Goal: Check status: Check status

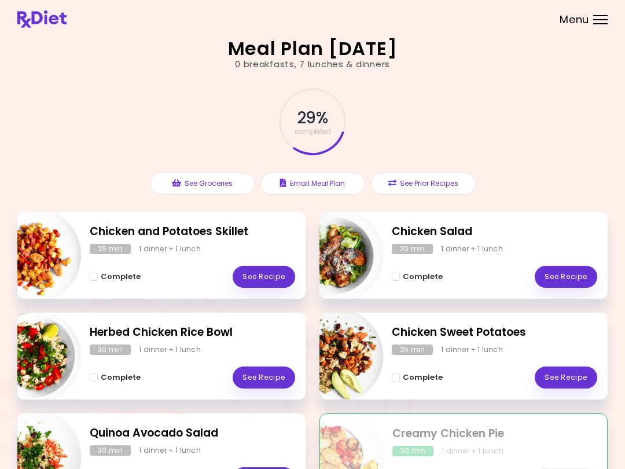
click at [599, 21] on div "Menu" at bounding box center [600, 19] width 14 height 9
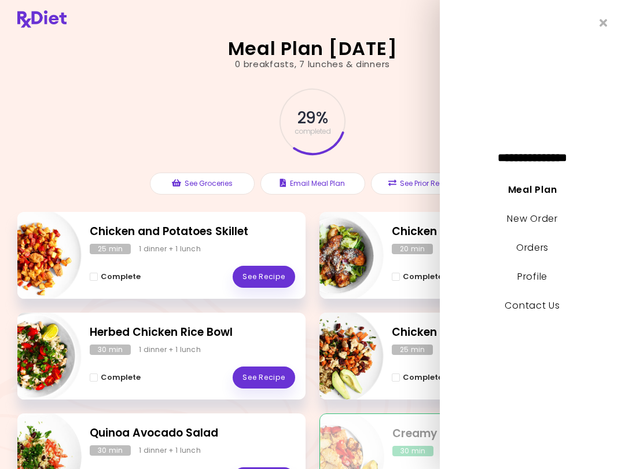
click at [539, 247] on link "Orders" at bounding box center [532, 247] width 32 height 13
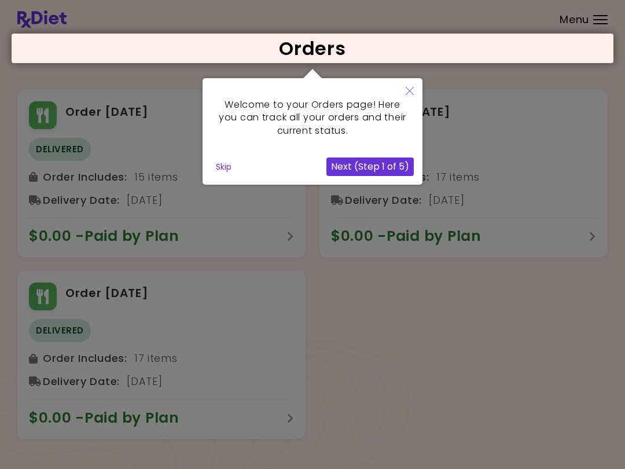
click at [135, 358] on div at bounding box center [312, 236] width 625 height 473
click at [132, 289] on div at bounding box center [312, 236] width 625 height 473
click at [126, 306] on div at bounding box center [312, 236] width 625 height 473
click at [120, 290] on div at bounding box center [312, 236] width 625 height 473
click at [126, 293] on div at bounding box center [312, 236] width 625 height 473
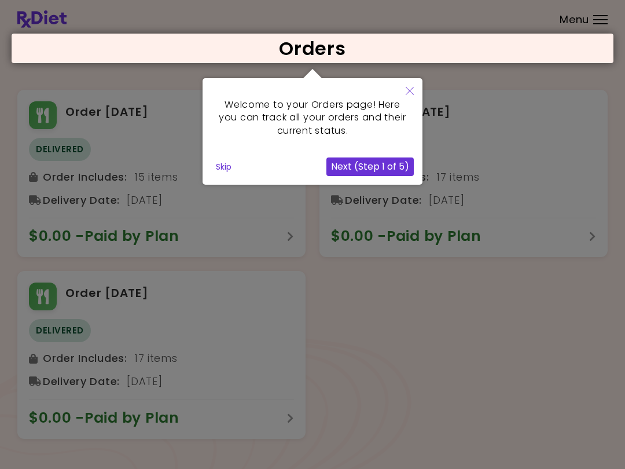
click at [251, 156] on div "Welcome to your Orders page! Here you can track all your orders and their curre…" at bounding box center [313, 131] width 220 height 106
click at [251, 155] on div "Welcome to your Orders page! Here you can track all your orders and their curre…" at bounding box center [313, 131] width 220 height 106
click at [266, 159] on div "Skip" at bounding box center [268, 166] width 115 height 19
click at [358, 167] on button "Next (Step 1 of 5)" at bounding box center [369, 166] width 87 height 19
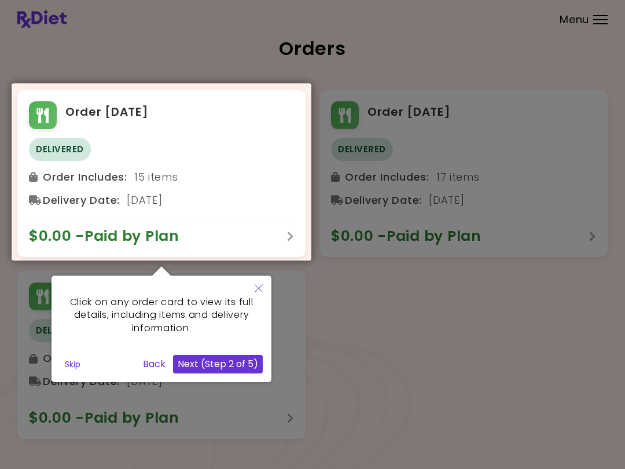
click at [390, 323] on div at bounding box center [312, 236] width 625 height 473
click at [406, 314] on div at bounding box center [312, 236] width 625 height 473
click at [260, 279] on button "Close" at bounding box center [258, 288] width 25 height 27
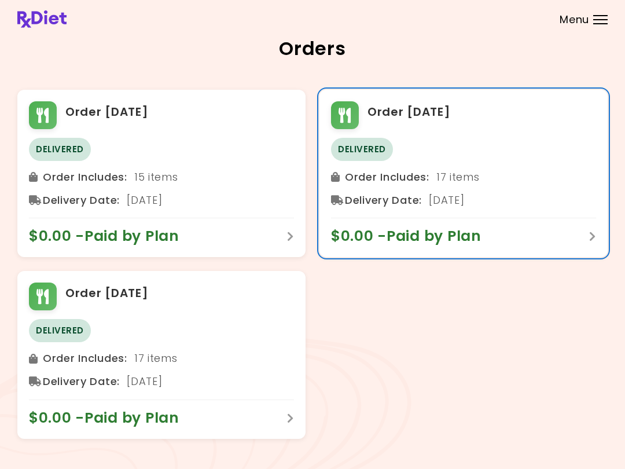
click at [408, 116] on h2 "Order [DATE]" at bounding box center [408, 112] width 83 height 19
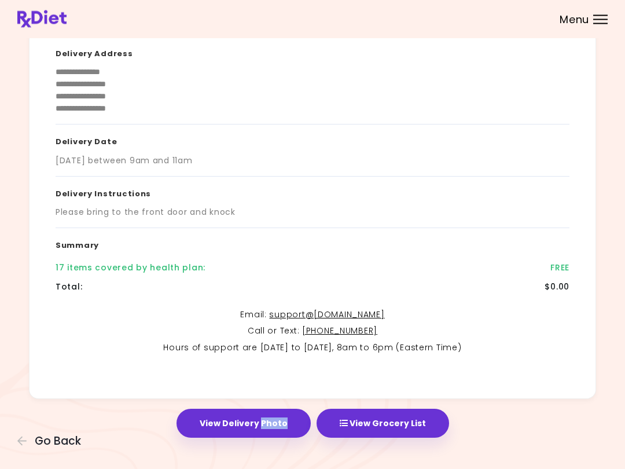
scroll to position [112, 0]
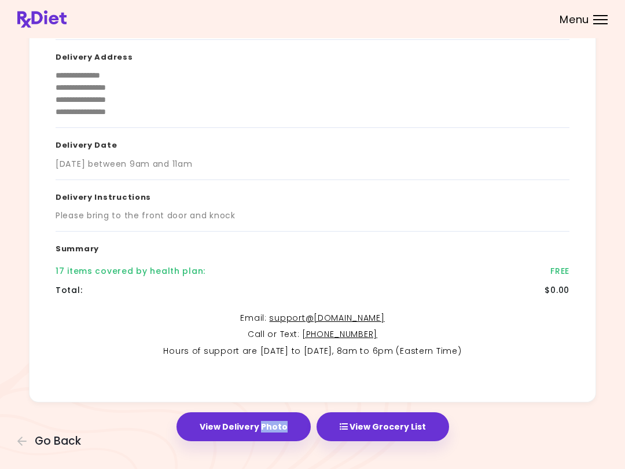
click at [256, 425] on button "View Delivery Photo" at bounding box center [243, 426] width 134 height 29
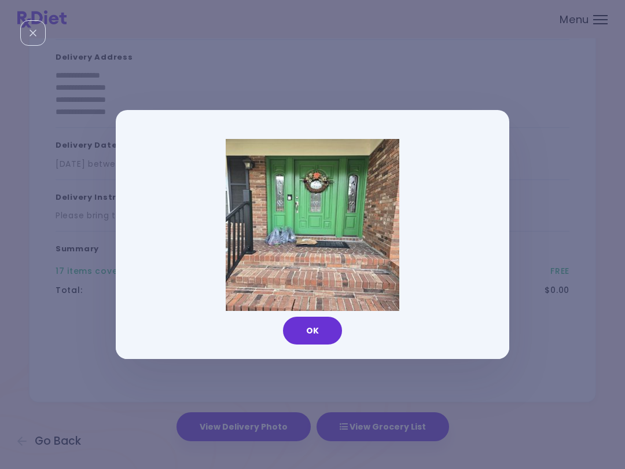
click at [331, 326] on button "OK" at bounding box center [312, 331] width 59 height 28
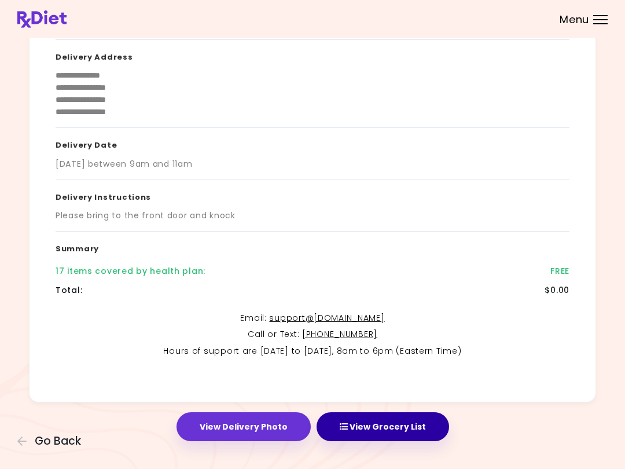
click at [372, 427] on button "View Grocery List" at bounding box center [383, 426] width 133 height 29
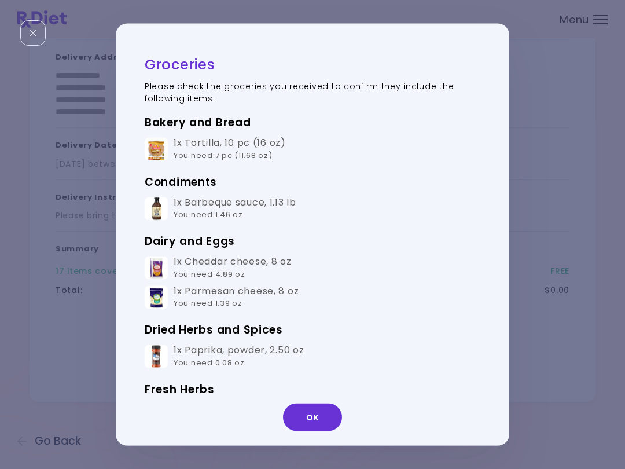
click at [390, 300] on td "1x Parmesan cheese , 8 oz You need : 1.39 oz" at bounding box center [313, 297] width 336 height 30
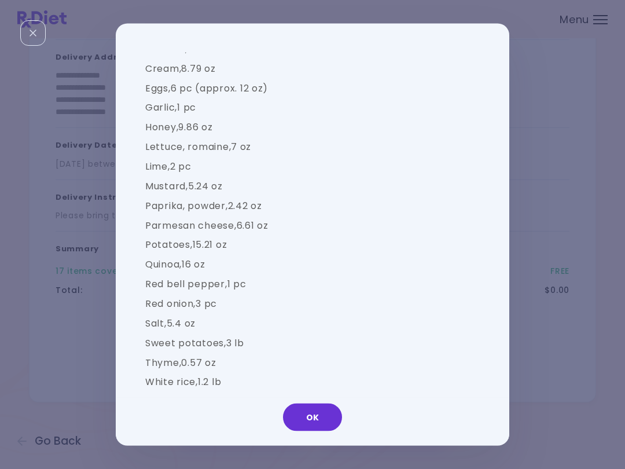
scroll to position [1132, 0]
click at [347, 412] on td "Yellow onion , 0 pc" at bounding box center [313, 422] width 336 height 20
click at [333, 413] on button "OK" at bounding box center [312, 417] width 59 height 28
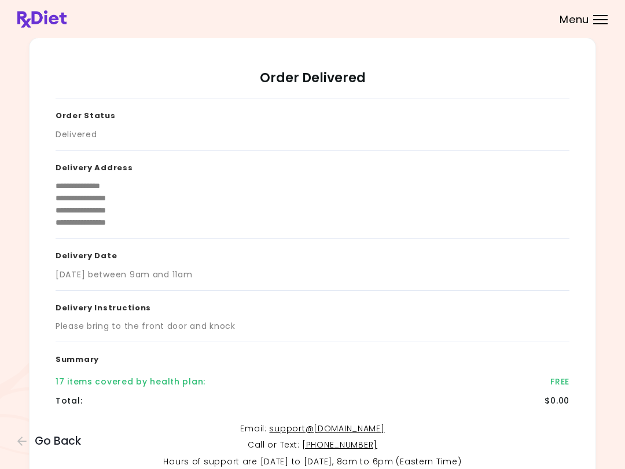
scroll to position [0, 0]
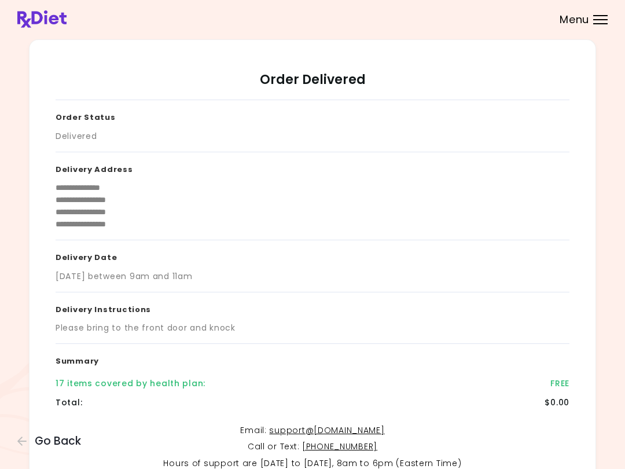
click at [599, 23] on div at bounding box center [600, 23] width 14 height 1
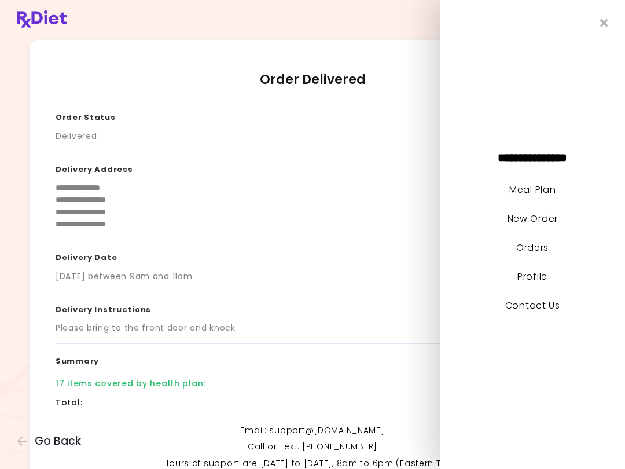
click at [522, 310] on link "Contact Us" at bounding box center [532, 305] width 55 height 13
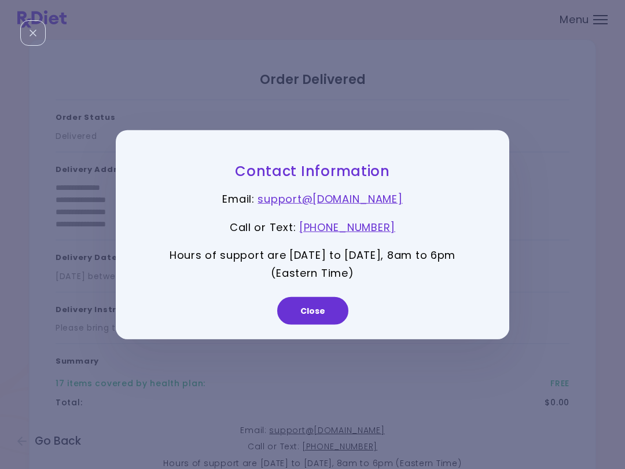
click at [326, 312] on button "Close" at bounding box center [312, 310] width 71 height 28
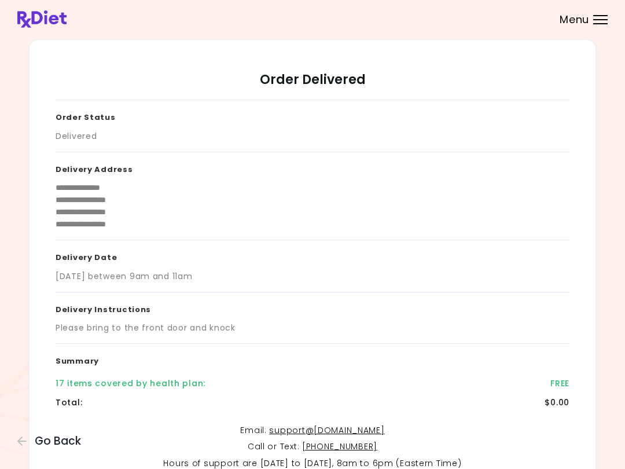
click at [602, 23] on div "Menu" at bounding box center [600, 19] width 14 height 9
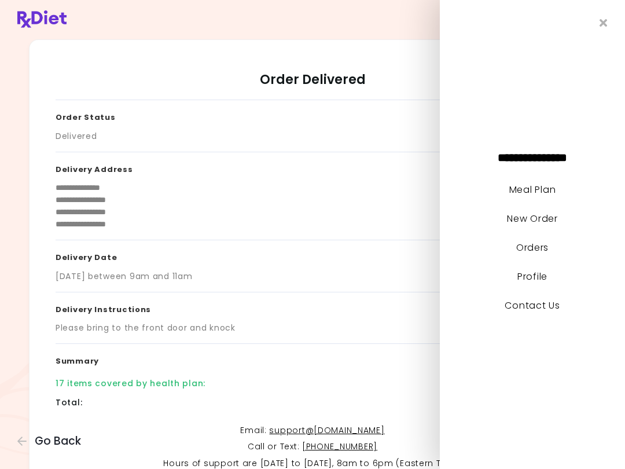
click at [551, 189] on link "Meal Plan" at bounding box center [532, 189] width 46 height 13
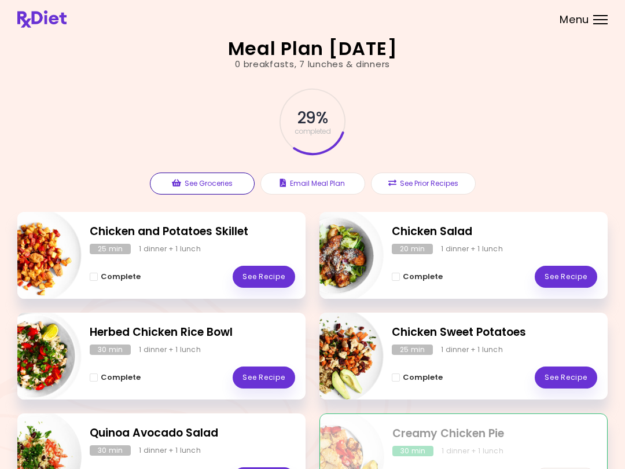
click at [221, 181] on button "See Groceries" at bounding box center [202, 183] width 105 height 22
click at [559, 160] on div "29 % completed See Groceries Email Meal Plan See Prior Recipes" at bounding box center [312, 141] width 590 height 141
